Goal: Communication & Community: Answer question/provide support

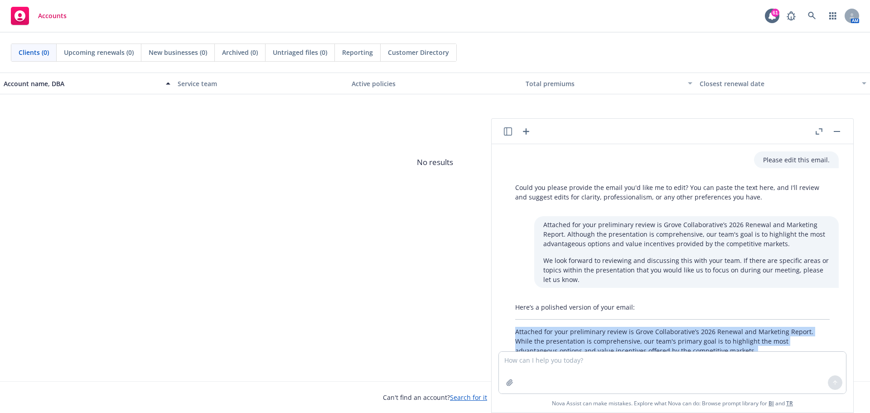
scroll to position [80, 0]
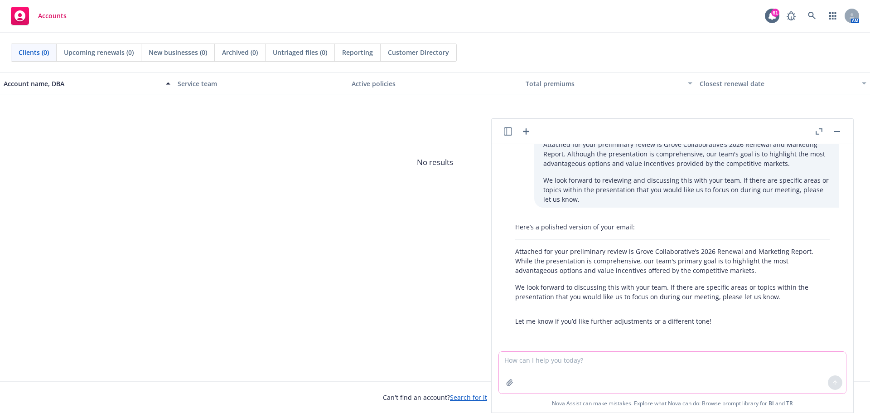
click at [580, 362] on textarea at bounding box center [672, 373] width 347 height 42
click at [834, 381] on icon at bounding box center [835, 382] width 6 height 6
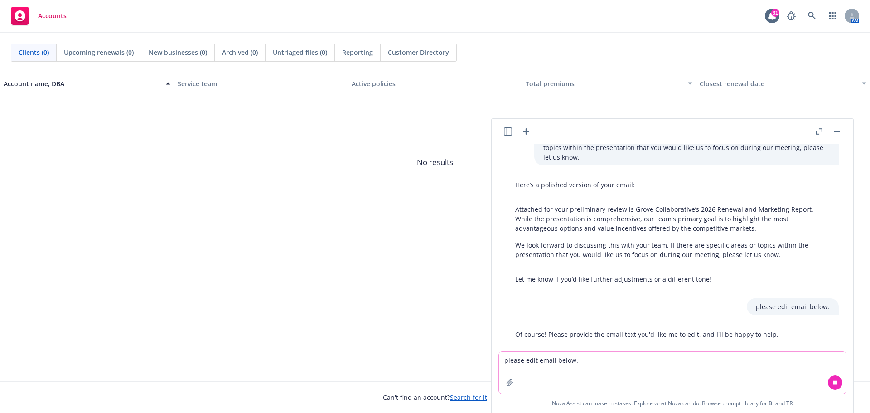
scroll to position [136, 0]
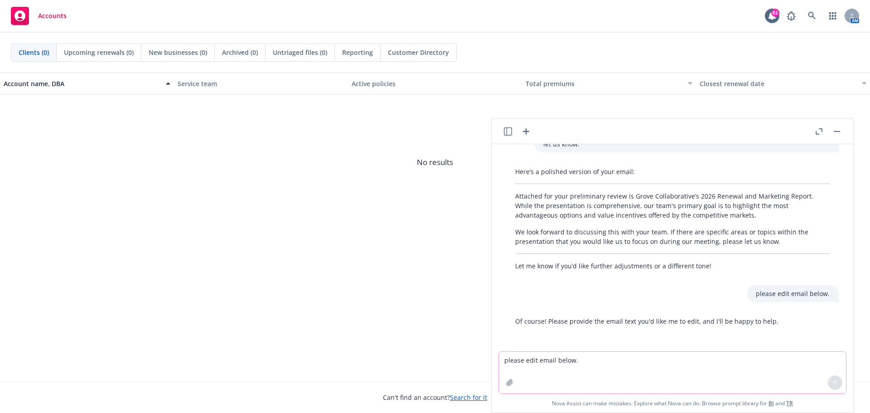
paste textarea "Lo ip dolorsita con Adipi Elit Seddoeiu temporin u laboreetdolo ma aliquaen adm…"
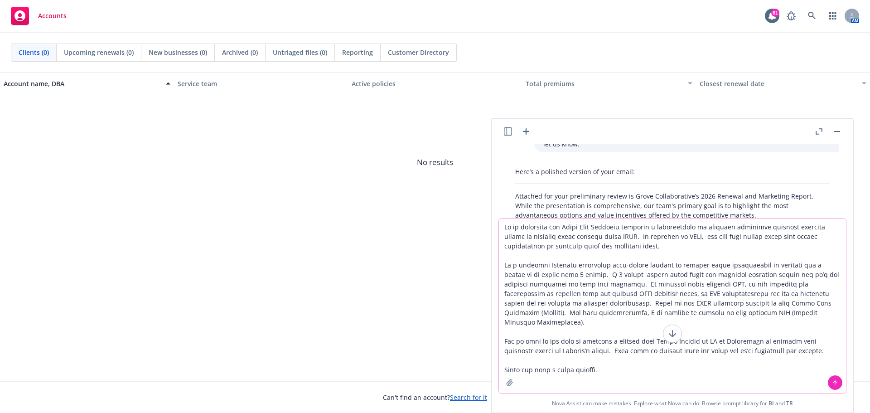
type textarea "Lo ip dolorsita con Adipi Elit Seddoeiu temporin u laboreetdolo ma aliquaen adm…"
click at [833, 380] on icon at bounding box center [835, 382] width 6 height 6
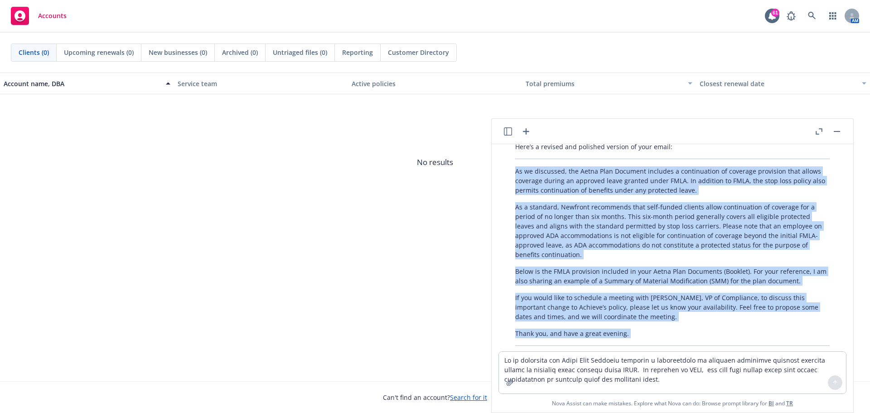
scroll to position [557, 0]
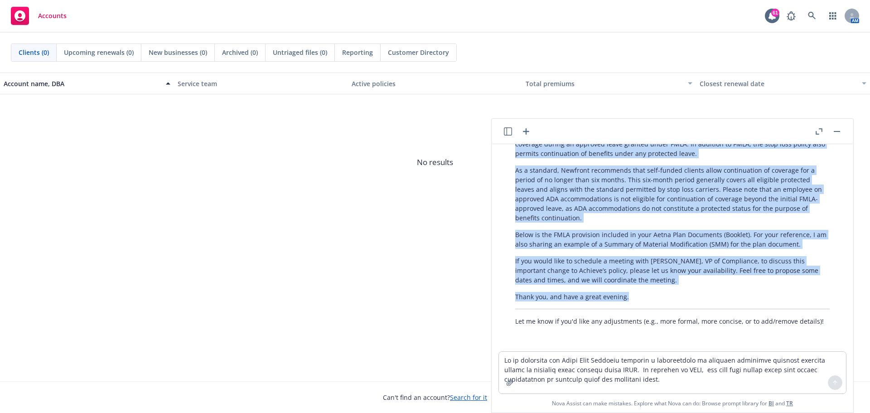
drag, startPoint x: 516, startPoint y: 199, endPoint x: 616, endPoint y: 285, distance: 131.2
click at [628, 309] on div "Here’s a revised and polished version of your email: As we discussed, the Aetna…" at bounding box center [672, 216] width 333 height 228
copy div "As we discussed, the Aetna Plan Document includes a continuation of coverage pr…"
